Goal: Information Seeking & Learning: Learn about a topic

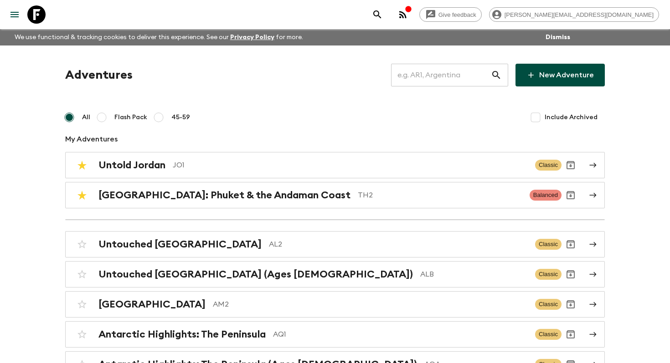
scroll to position [3129, 0]
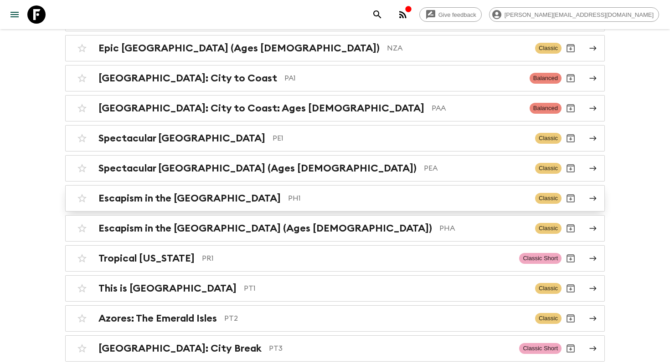
click at [223, 193] on h2 "Escapism in the [GEOGRAPHIC_DATA]" at bounding box center [189, 199] width 182 height 12
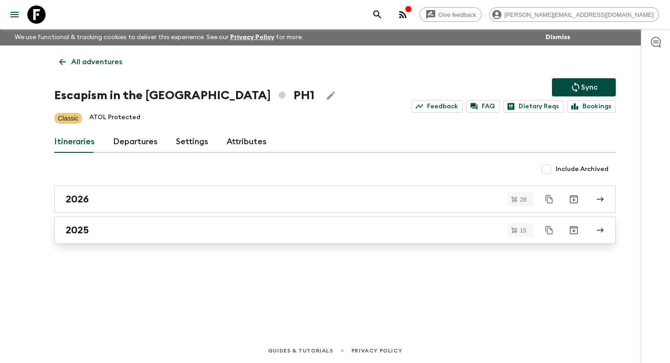
click at [139, 236] on div "2025" at bounding box center [326, 231] width 521 height 12
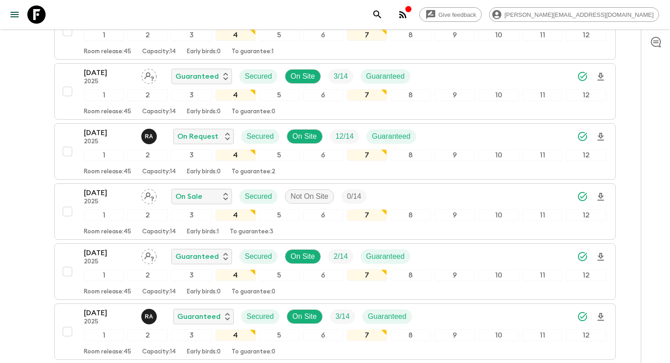
scroll to position [426, 0]
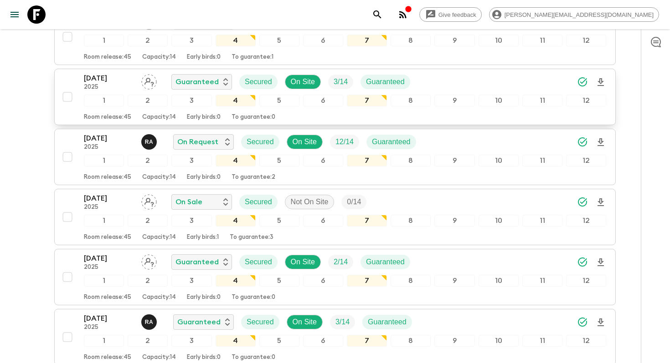
click at [102, 79] on p "18 Nov 2025" at bounding box center [109, 78] width 50 height 11
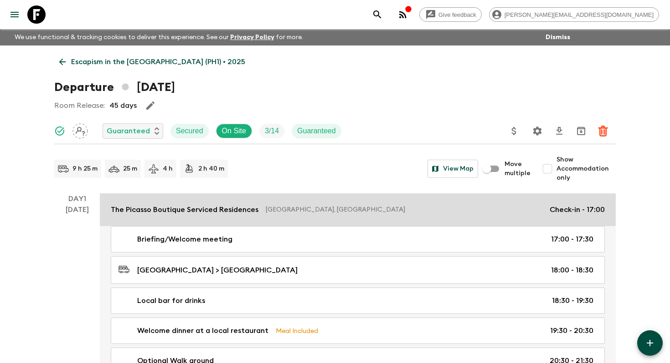
click at [152, 210] on p "The Picasso Boutique Serviced Residences" at bounding box center [185, 210] width 148 height 11
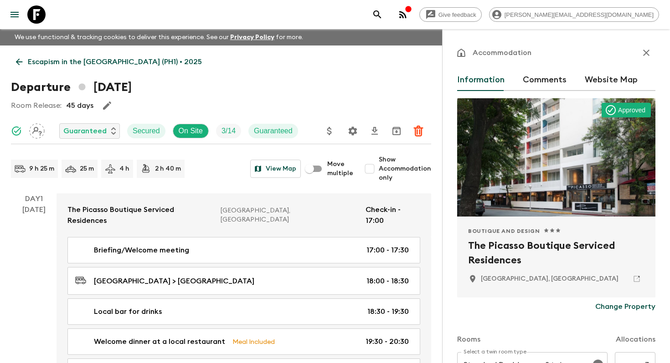
click at [645, 55] on icon "button" at bounding box center [645, 52] width 11 height 11
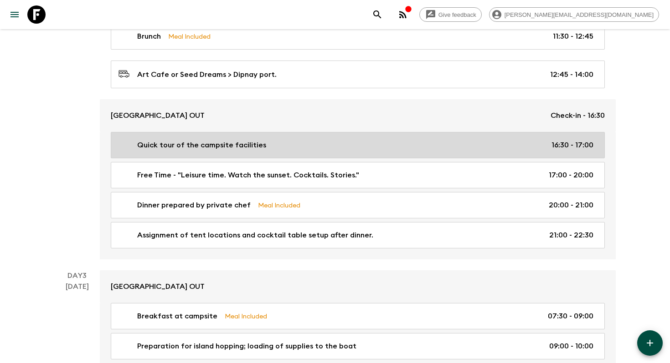
scroll to position [676, 0]
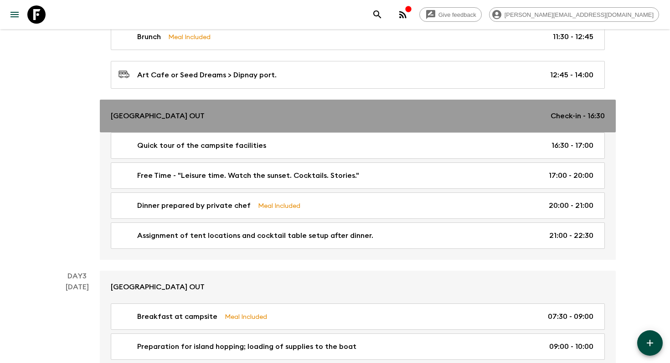
click at [183, 113] on p "GINTO ISLAND CAMP OUT" at bounding box center [158, 116] width 94 height 11
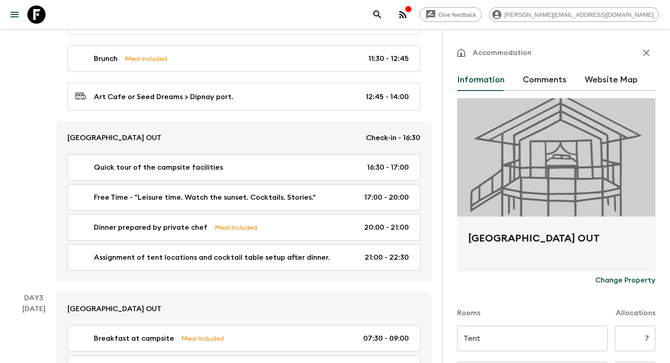
click at [543, 238] on h2 "GINTO ISLAND CAMP OUT" at bounding box center [556, 245] width 176 height 29
copy form "GINTO ISLAND CAMP OUT Change Property"
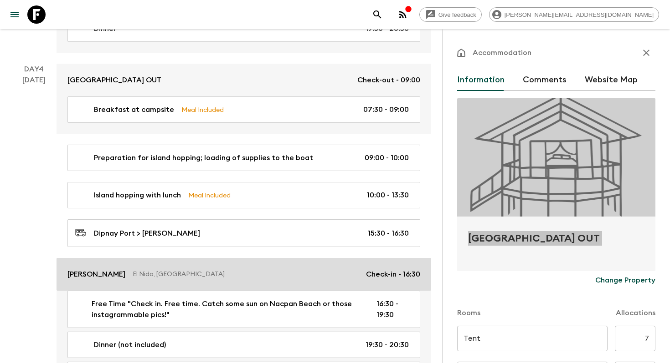
scroll to position [1139, 0]
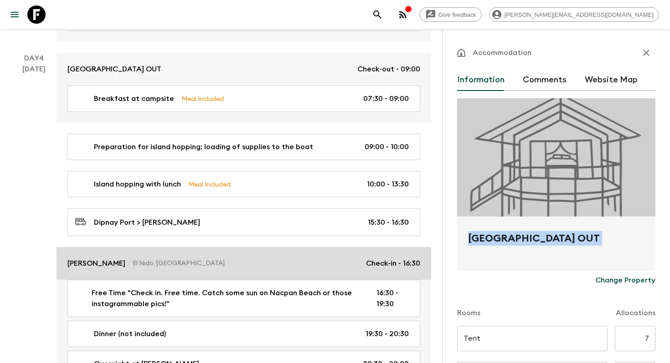
click at [123, 247] on link "Seda Lio El Nido, Philippines Check-in - 16:30" at bounding box center [243, 263] width 374 height 33
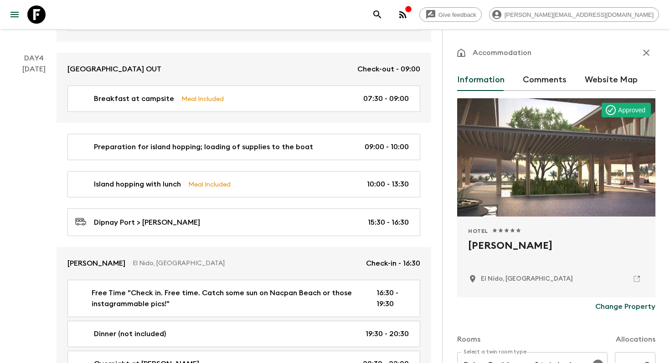
click at [495, 253] on h2 "Seda Lio" at bounding box center [556, 253] width 176 height 29
click at [495, 244] on h2 "Seda Lio" at bounding box center [556, 253] width 176 height 29
copy div "Seda Lio"
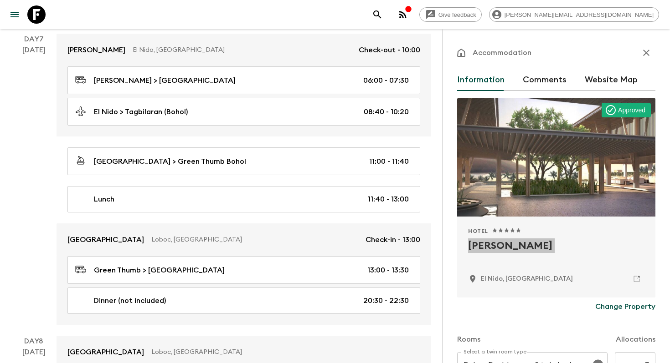
scroll to position [1849, 0]
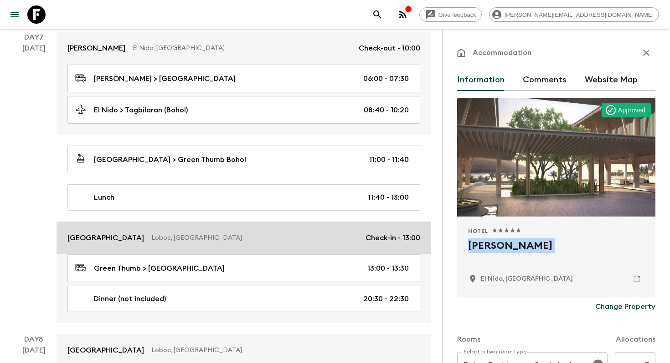
click at [132, 222] on link "Loboc River Resort Loboc, Philippines Check-in - 13:00" at bounding box center [243, 238] width 374 height 33
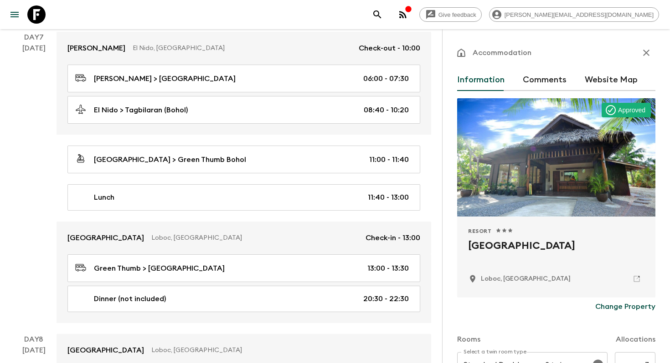
click at [498, 252] on h2 "Loboc River Resort" at bounding box center [556, 253] width 176 height 29
copy div "Loboc River Resort"
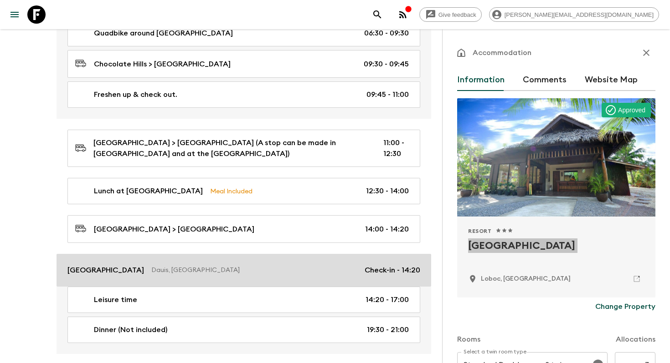
scroll to position [2491, 0]
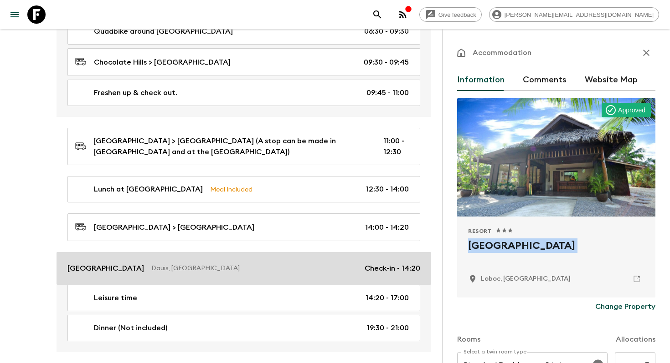
click at [141, 263] on p "Bohol Beach Club Resort" at bounding box center [105, 268] width 77 height 11
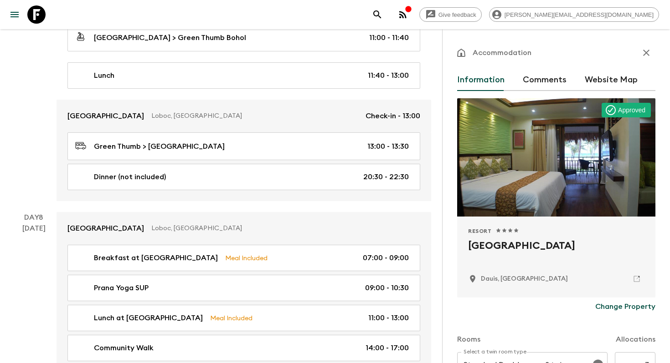
scroll to position [1921, 0]
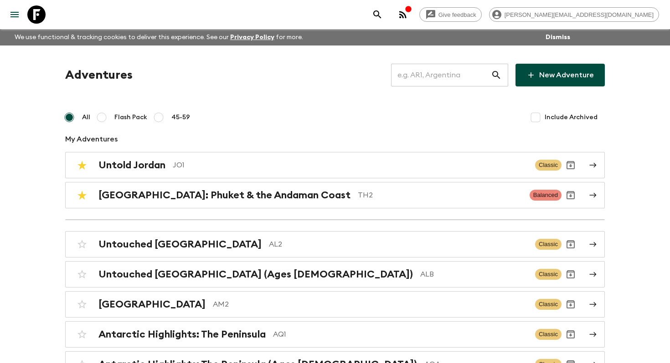
scroll to position [3249, 0]
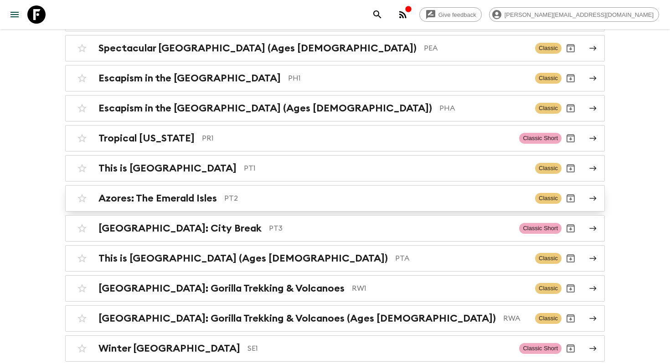
click at [203, 189] on div "Azores: The Emerald Isles PT2 Classic" at bounding box center [317, 198] width 488 height 18
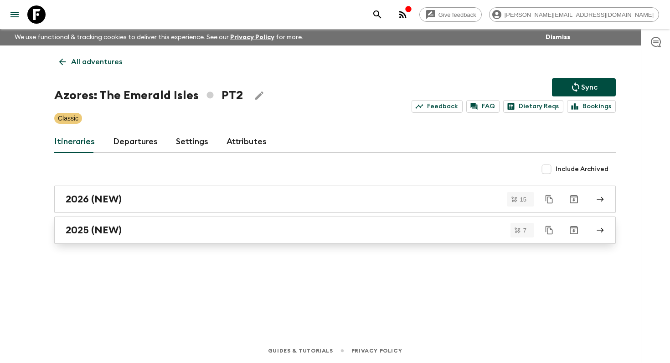
click at [153, 224] on link "2025 (NEW)" at bounding box center [334, 230] width 561 height 27
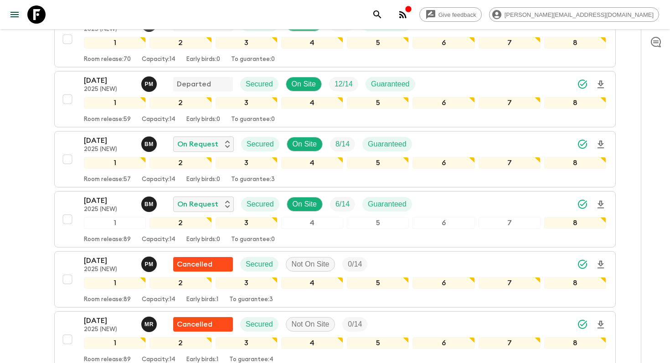
scroll to position [247, 0]
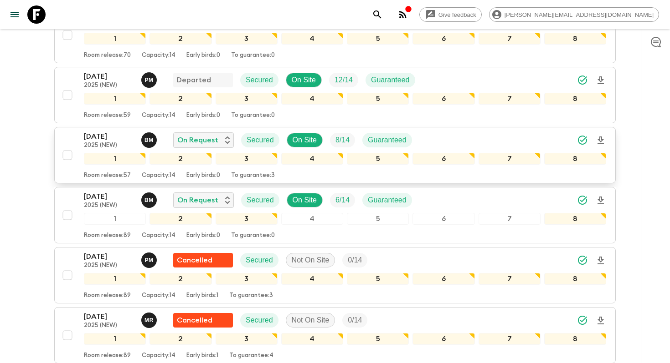
click at [97, 137] on p "[DATE]" at bounding box center [109, 136] width 50 height 11
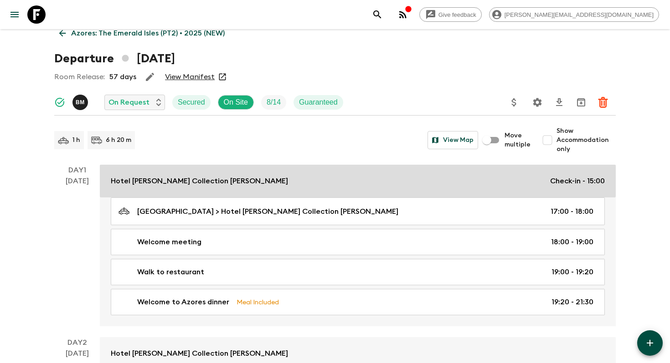
scroll to position [2, 0]
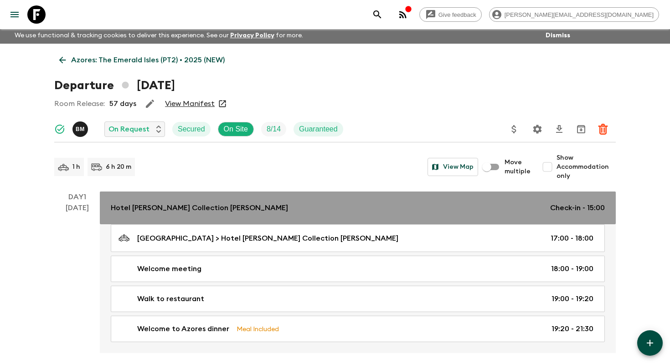
click at [152, 209] on p "Hotel [PERSON_NAME] Collection [PERSON_NAME]" at bounding box center [199, 208] width 177 height 11
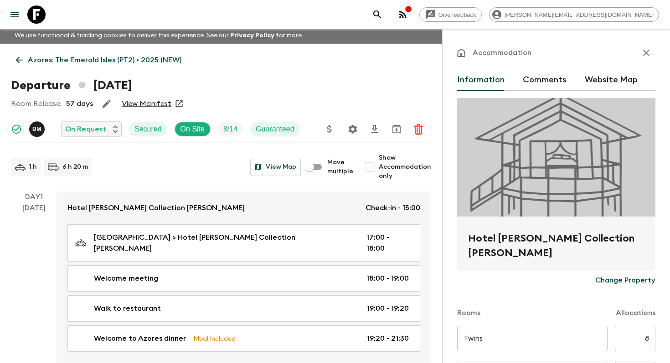
click at [528, 240] on h2 "Hotel [PERSON_NAME] Collection [PERSON_NAME]" at bounding box center [556, 245] width 176 height 29
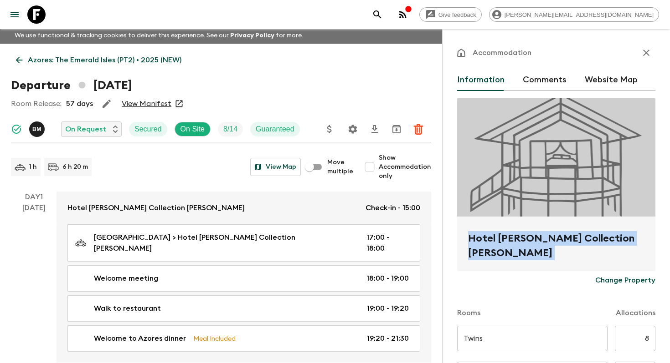
click at [528, 240] on h2 "Hotel [PERSON_NAME] Collection [PERSON_NAME]" at bounding box center [556, 245] width 176 height 29
copy form "Hotel [PERSON_NAME] Collection [PERSON_NAME] Change Property"
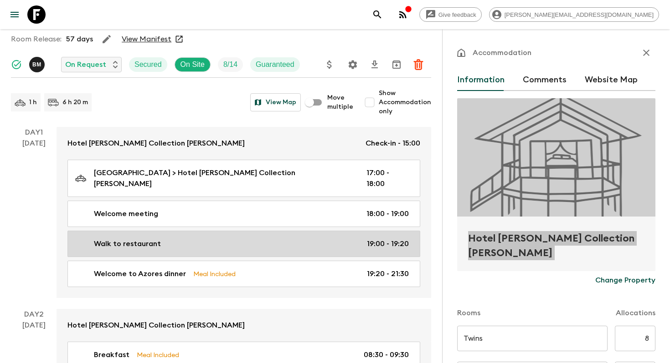
scroll to position [67, 0]
